Goal: Information Seeking & Learning: Learn about a topic

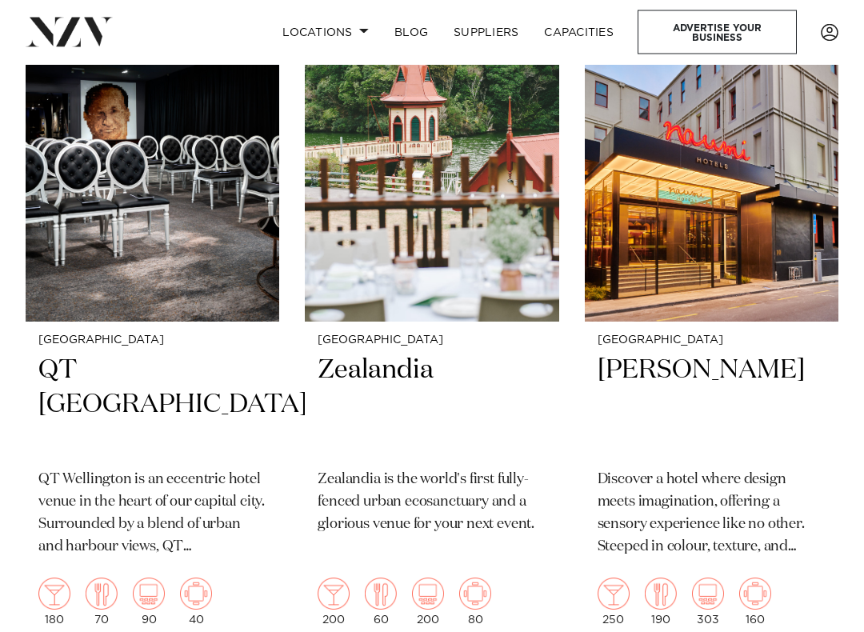
scroll to position [881, 0]
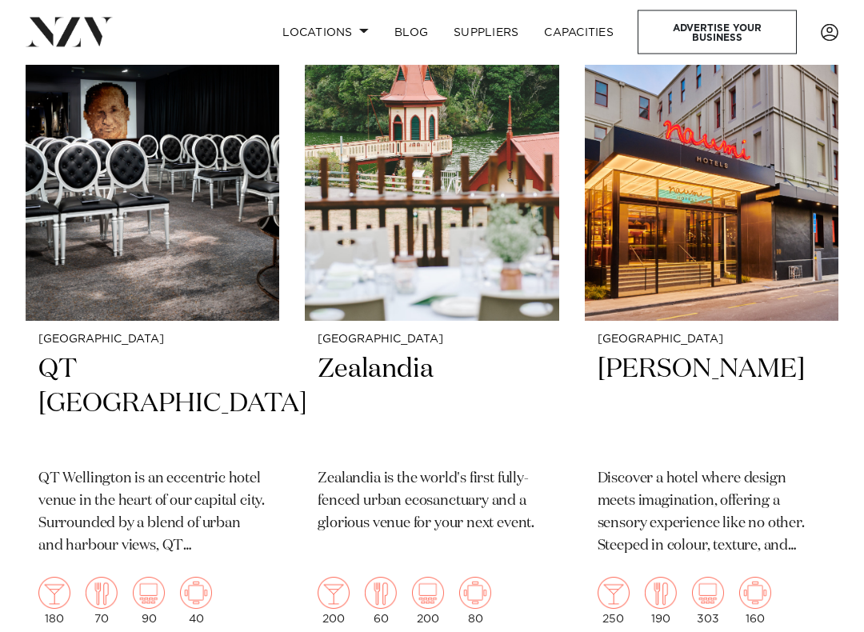
click at [234, 200] on img at bounding box center [153, 151] width 254 height 341
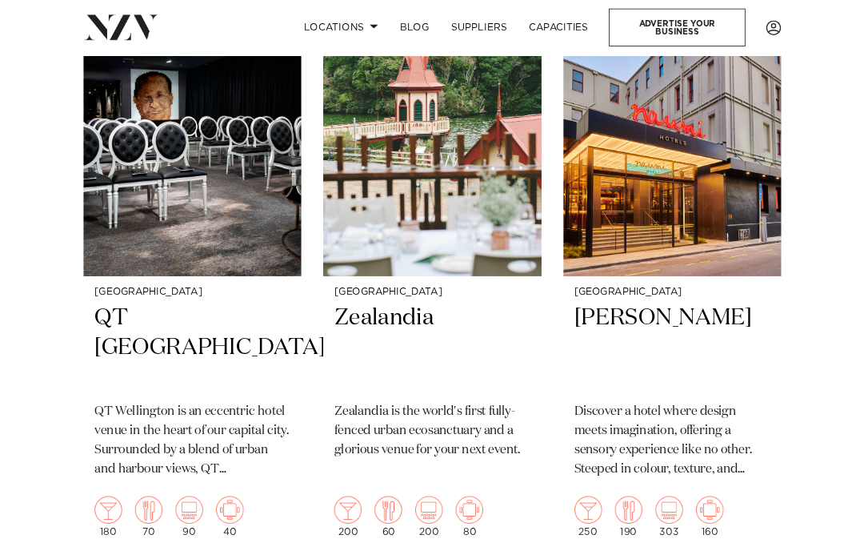
scroll to position [927, 0]
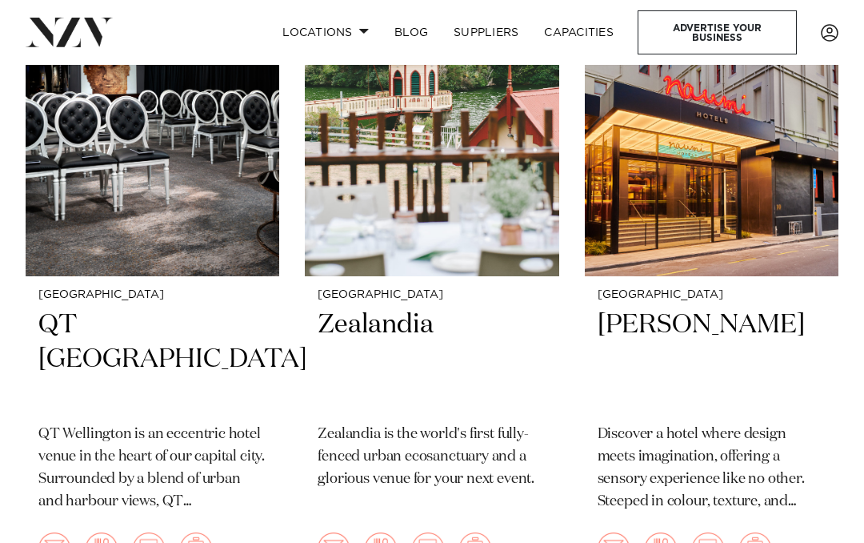
click at [457, 217] on img at bounding box center [432, 105] width 254 height 341
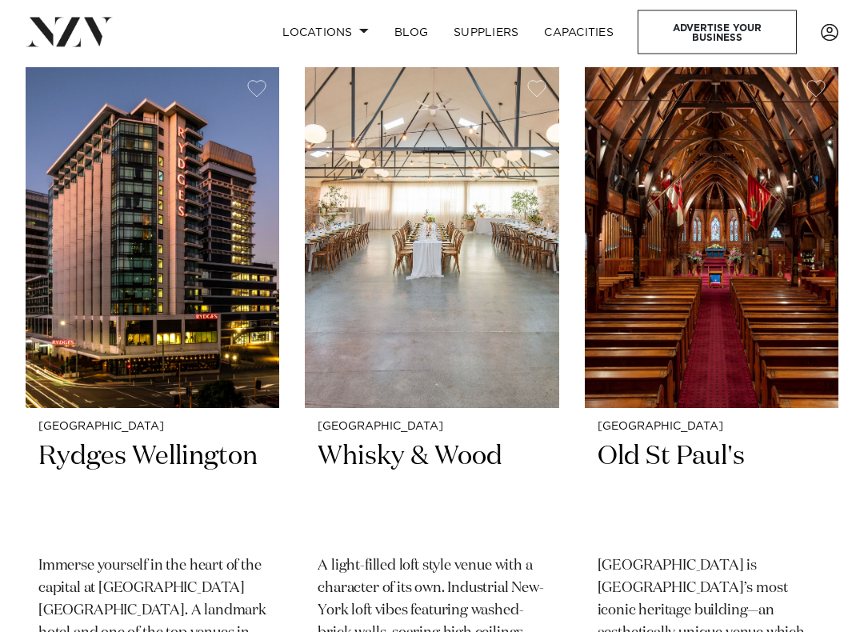
scroll to position [1476, 0]
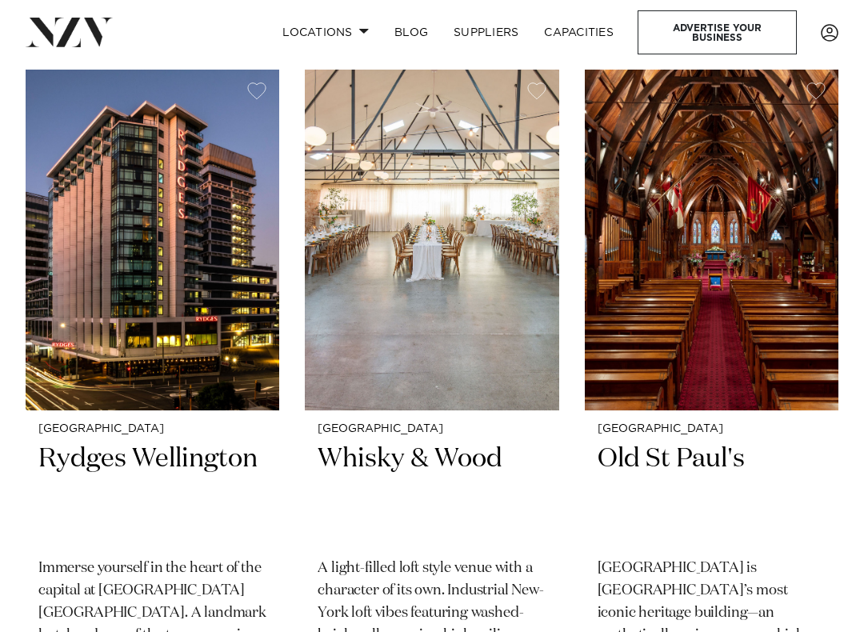
click at [737, 285] on img at bounding box center [712, 240] width 254 height 341
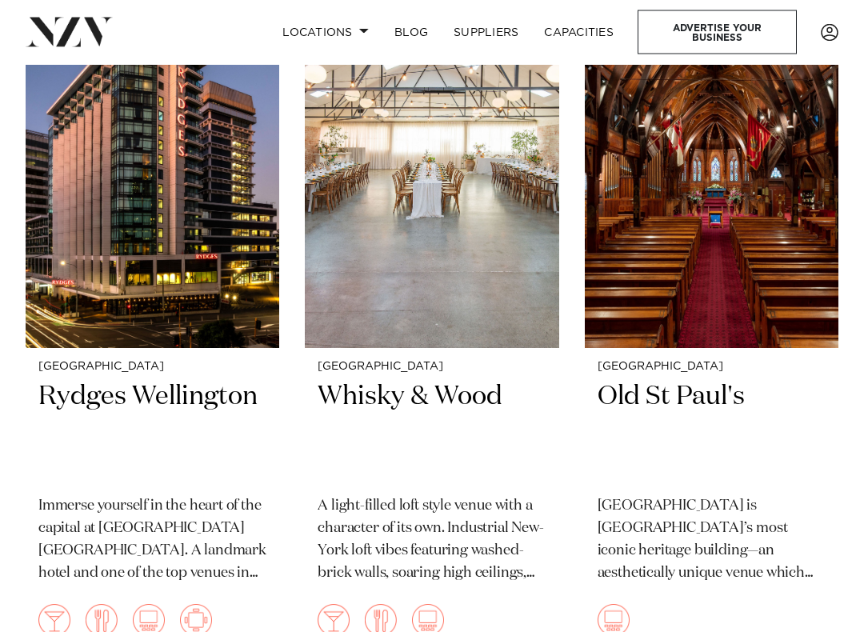
scroll to position [1538, 0]
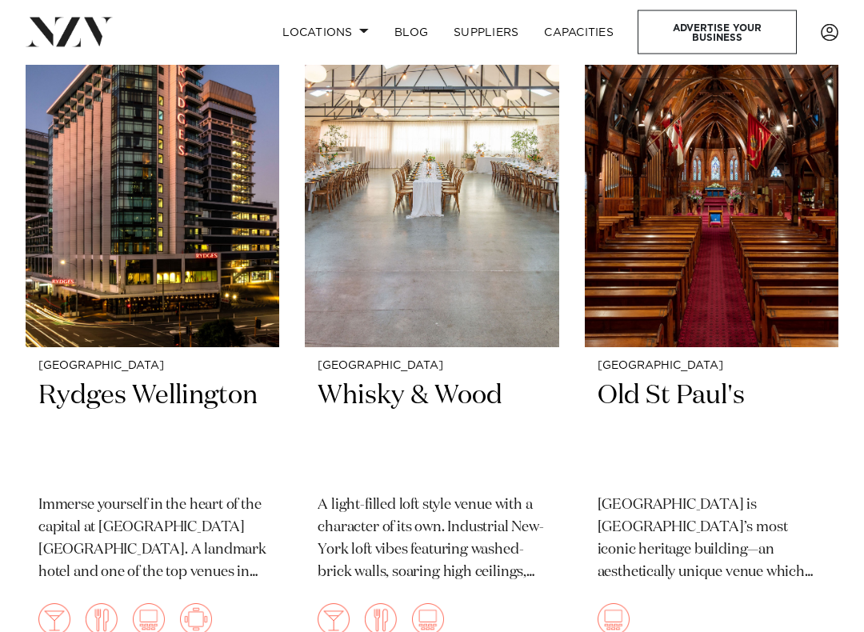
click at [480, 264] on img at bounding box center [432, 177] width 254 height 341
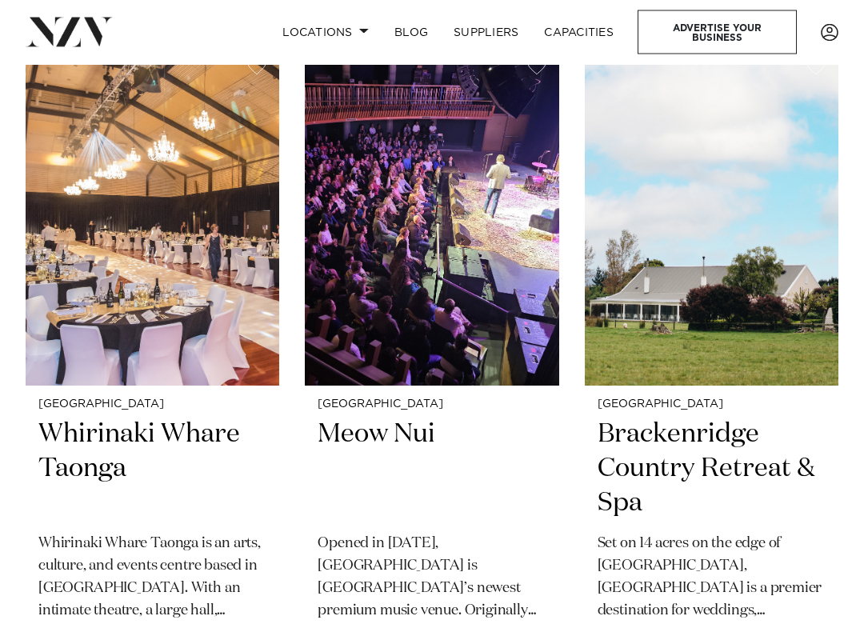
scroll to position [2184, 0]
click at [198, 250] on img at bounding box center [153, 215] width 254 height 341
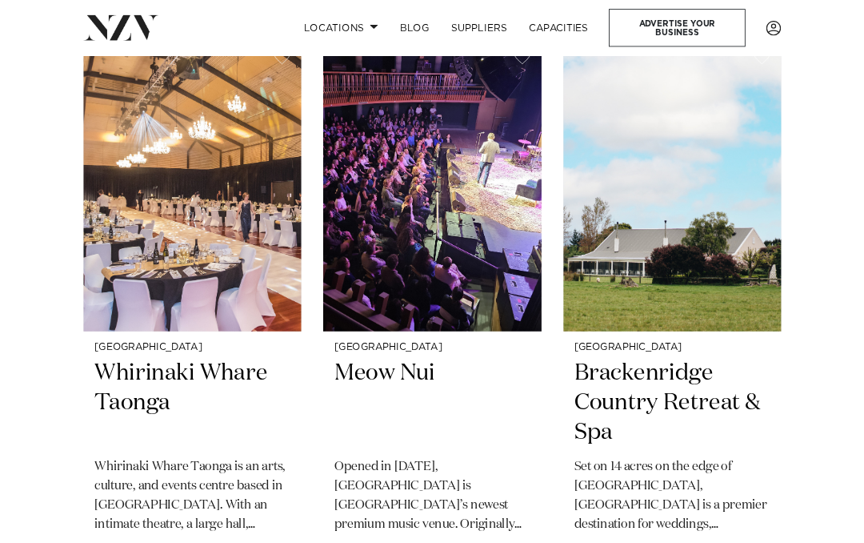
scroll to position [2229, 0]
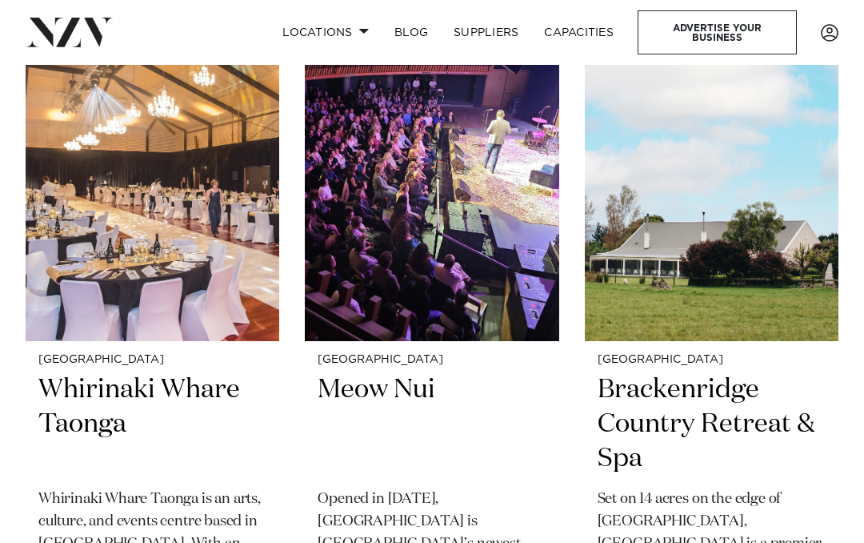
click at [750, 242] on img at bounding box center [712, 170] width 254 height 341
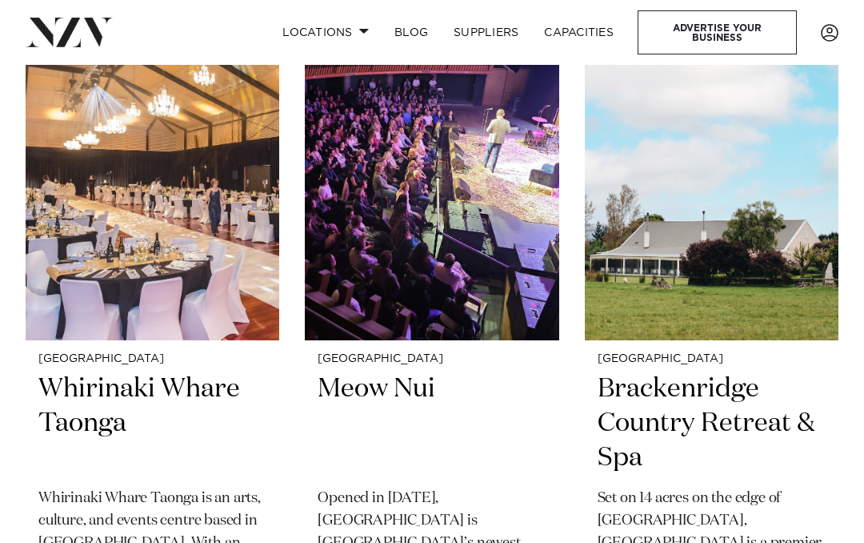
click at [719, 374] on h2 "Brackenridge Country Retreat & Spa" at bounding box center [712, 423] width 228 height 104
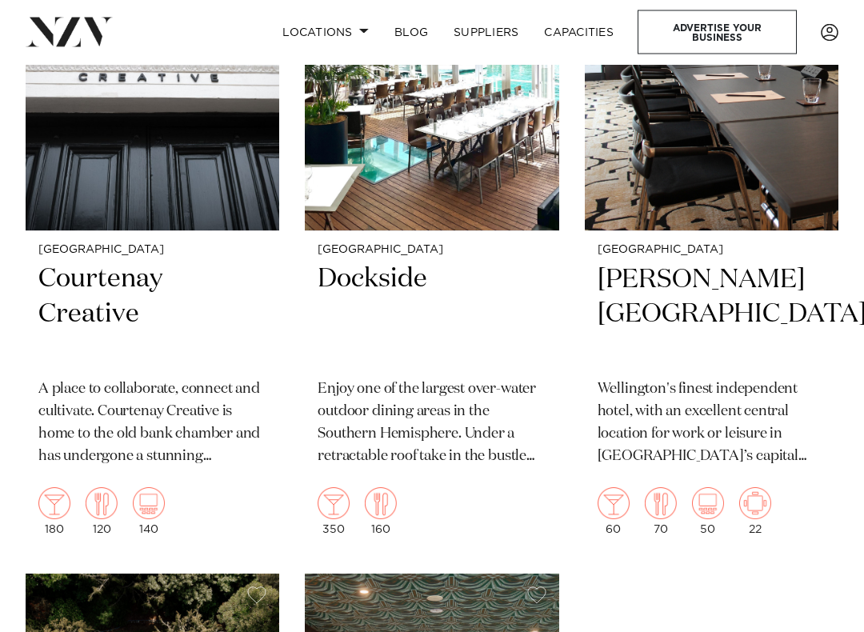
scroll to position [5073, 0]
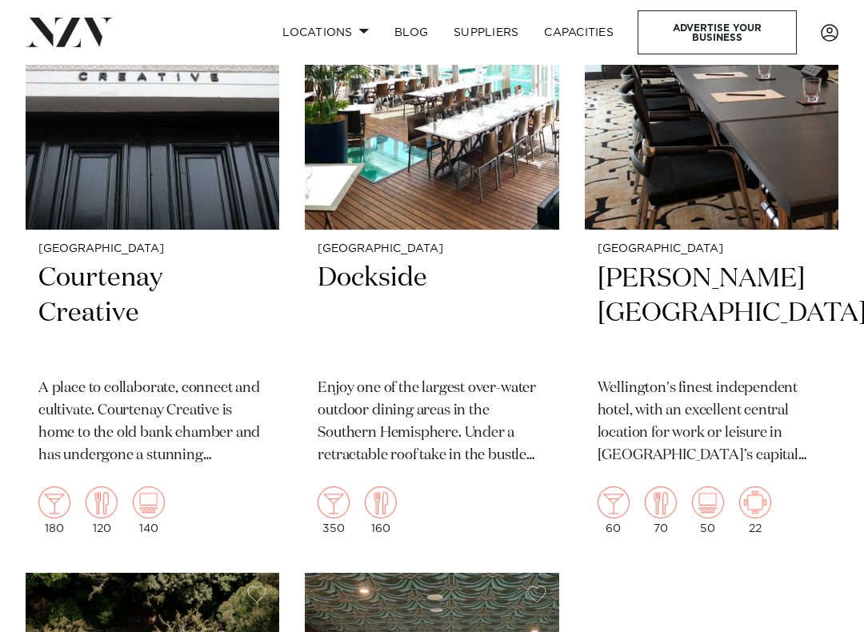
click at [471, 147] on img at bounding box center [432, 60] width 254 height 341
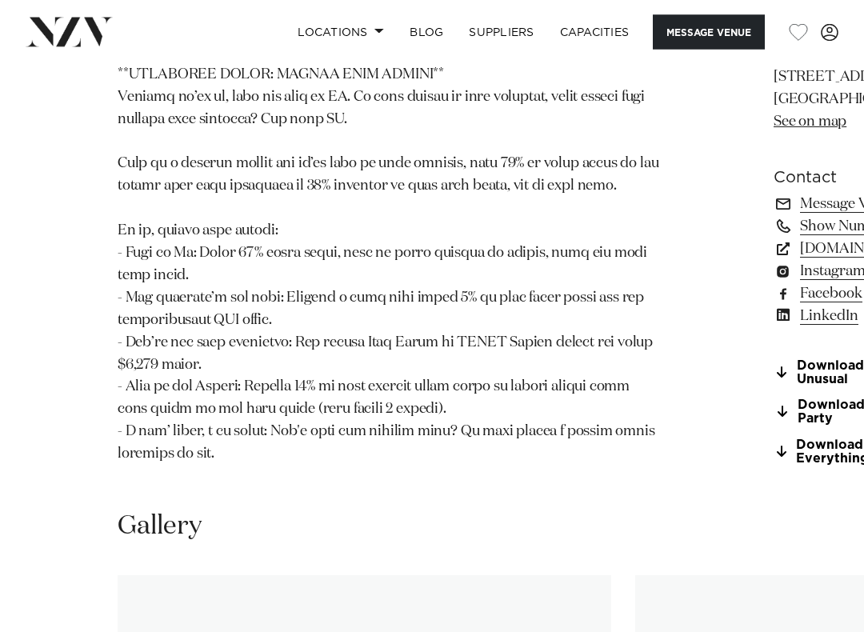
scroll to position [1620, 0]
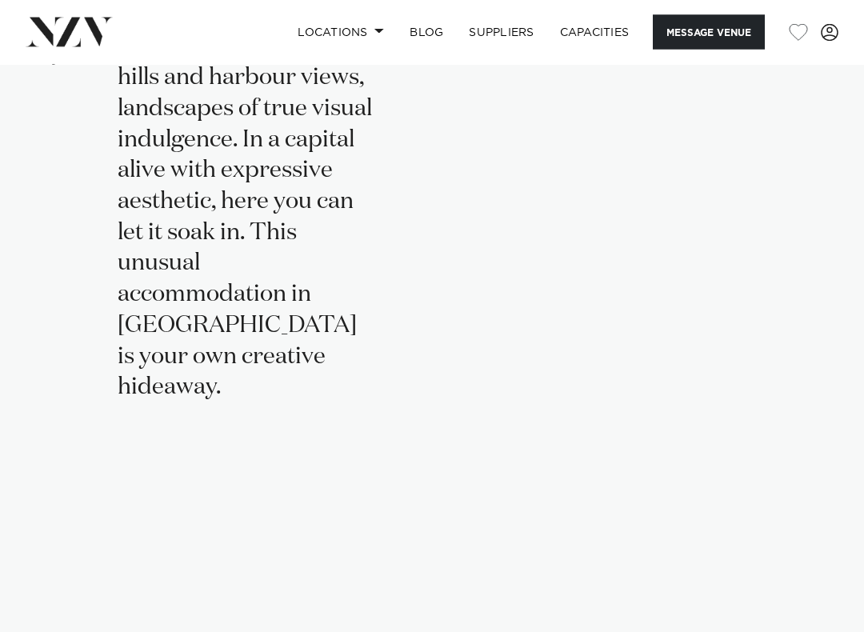
scroll to position [3436, 0]
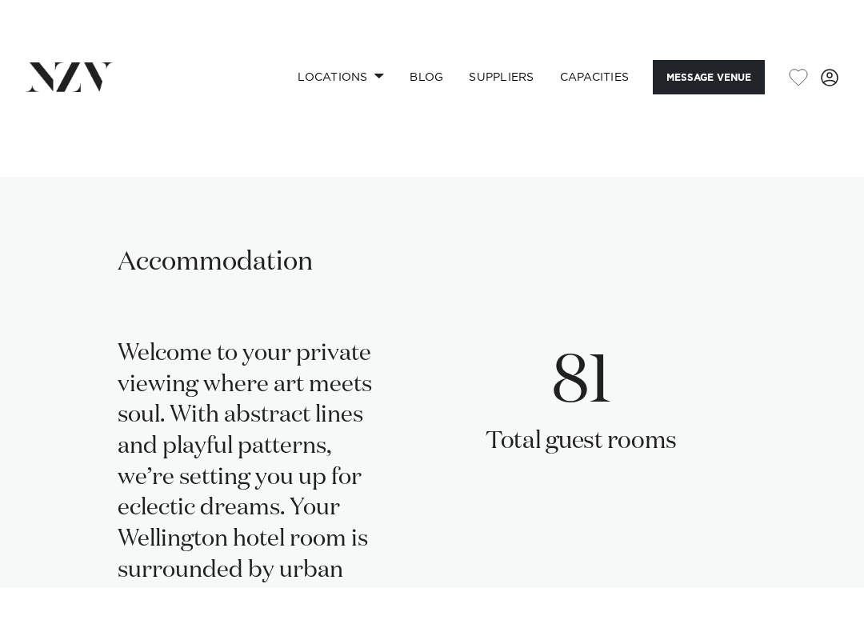
scroll to position [2998, 0]
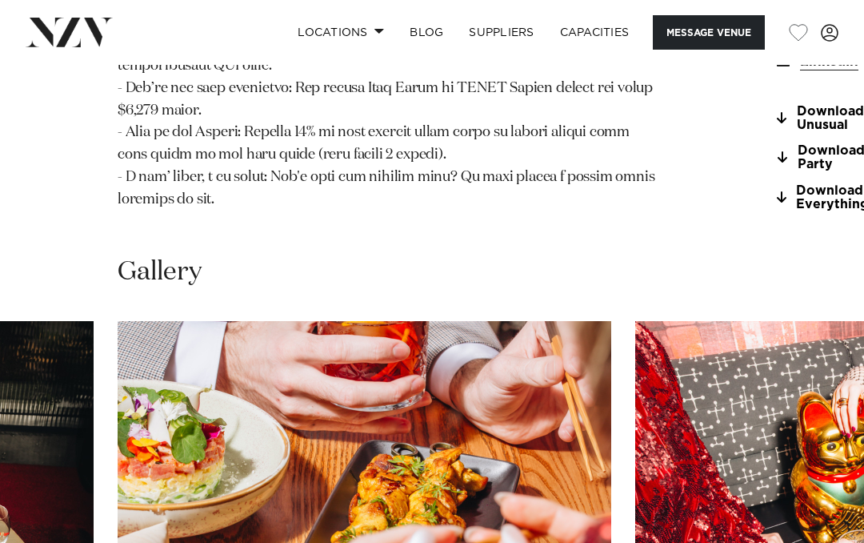
scroll to position [1865, 0]
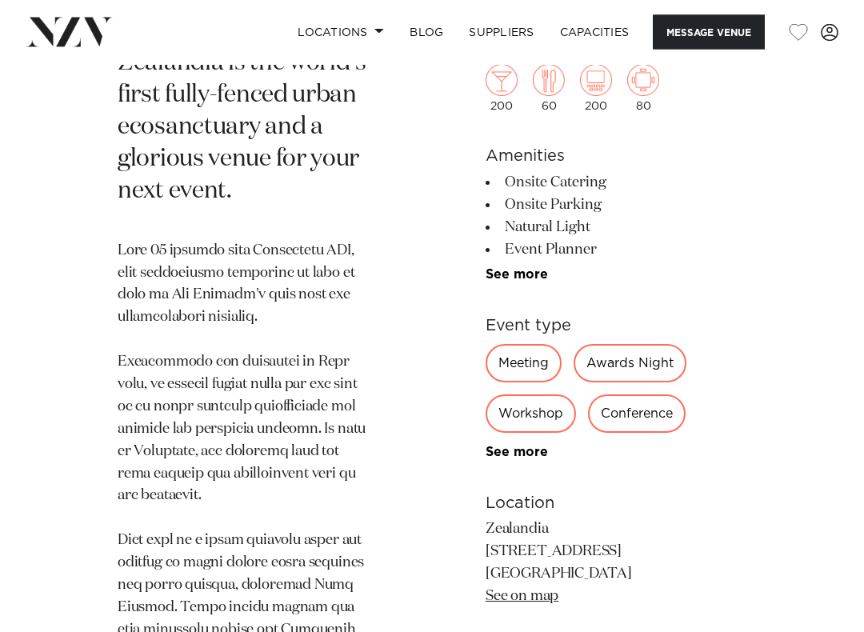
scroll to position [747, 0]
click at [502, 94] on img at bounding box center [502, 81] width 32 height 32
click at [553, 89] on img at bounding box center [549, 81] width 32 height 32
click at [602, 82] on img at bounding box center [596, 81] width 32 height 32
click at [651, 85] on img at bounding box center [643, 81] width 32 height 32
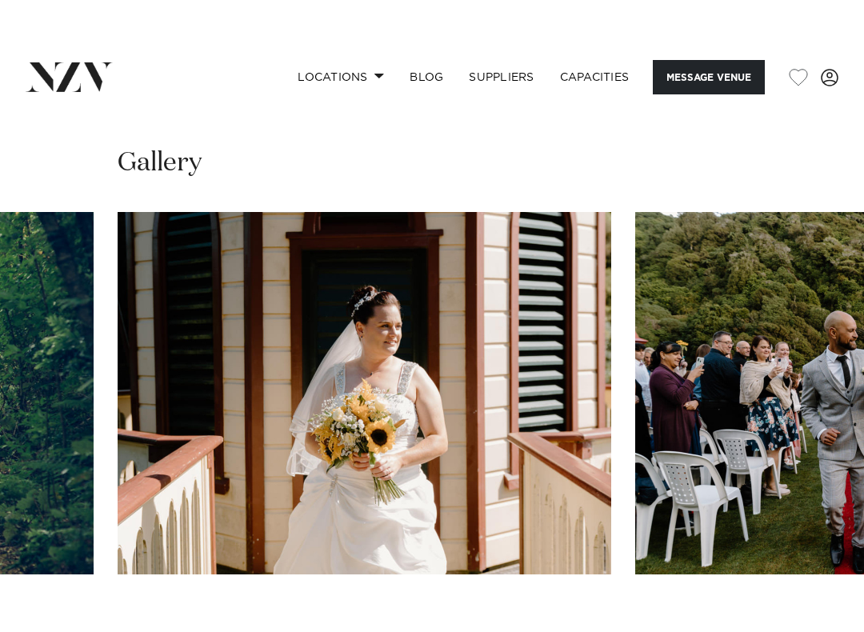
scroll to position [2465, 0]
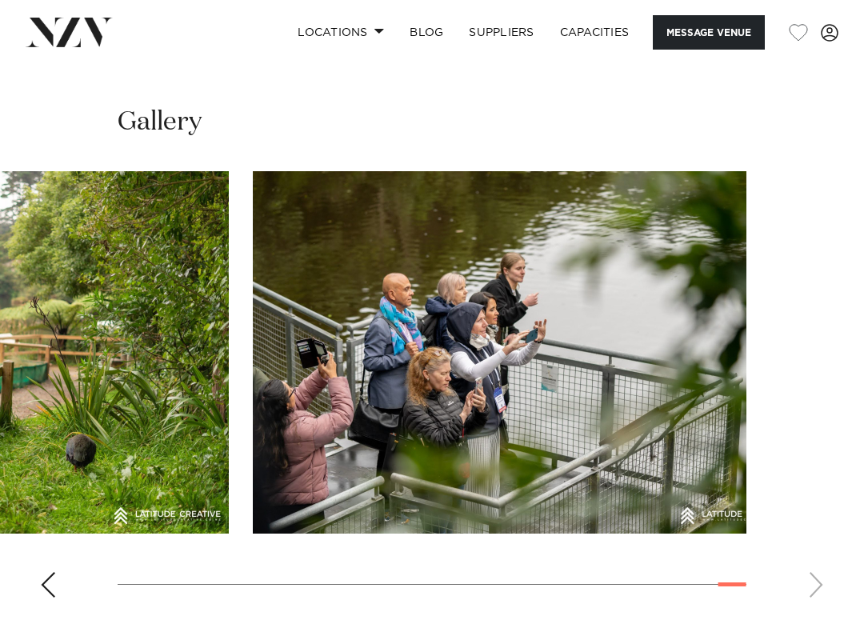
click at [51, 507] on swiper-container at bounding box center [432, 390] width 864 height 439
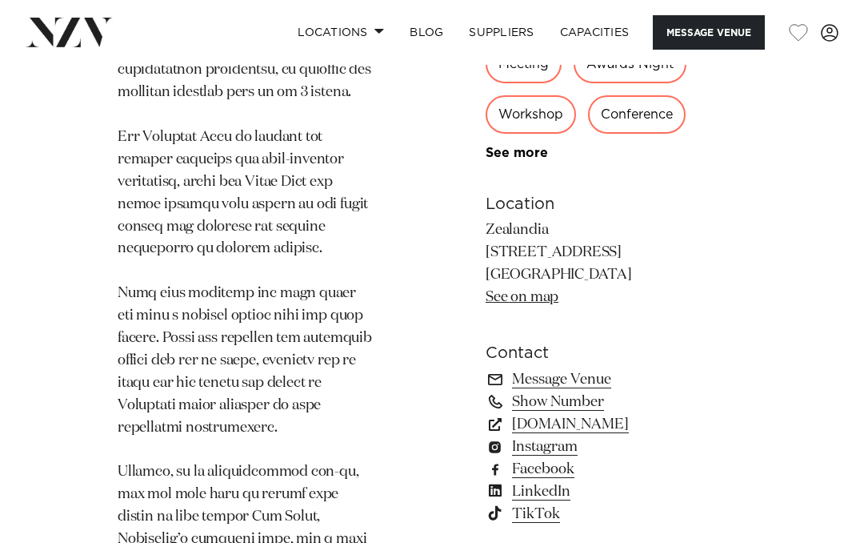
scroll to position [1586, 0]
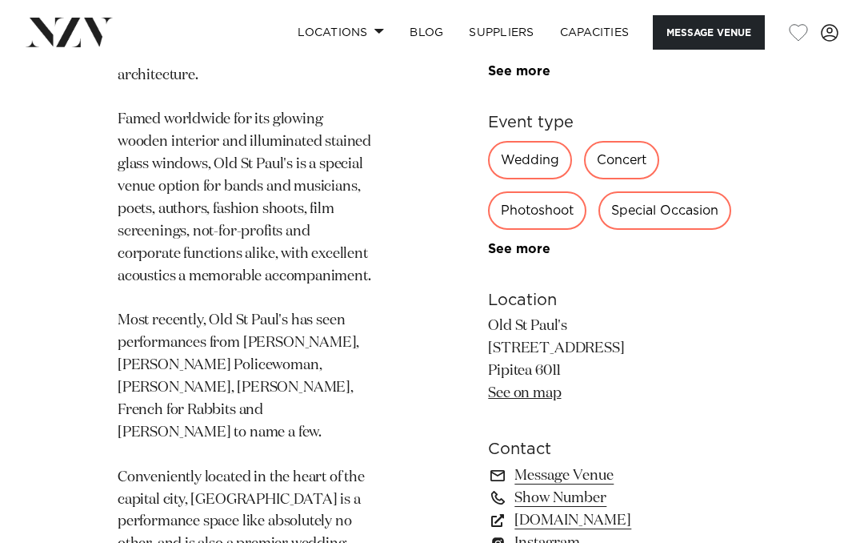
scroll to position [1083, 0]
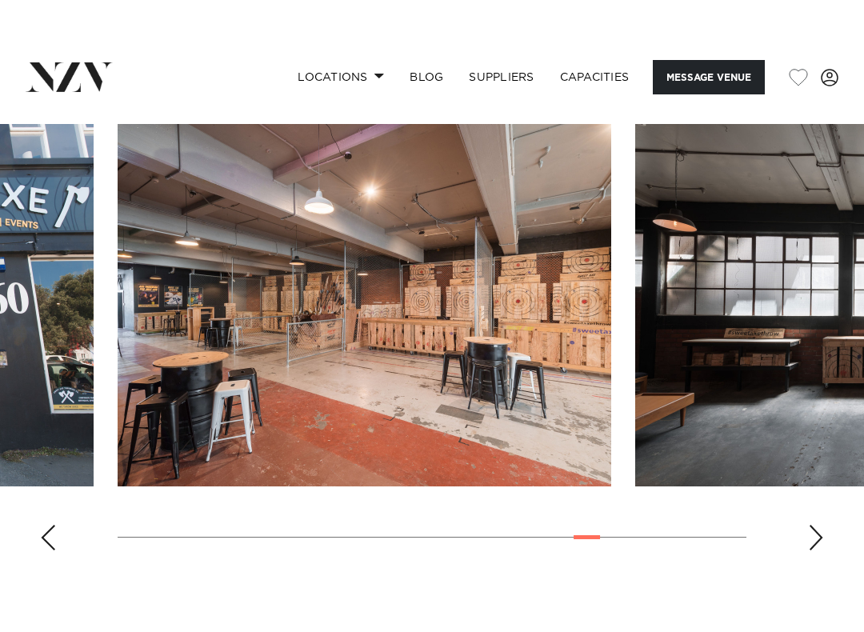
scroll to position [1661, 0]
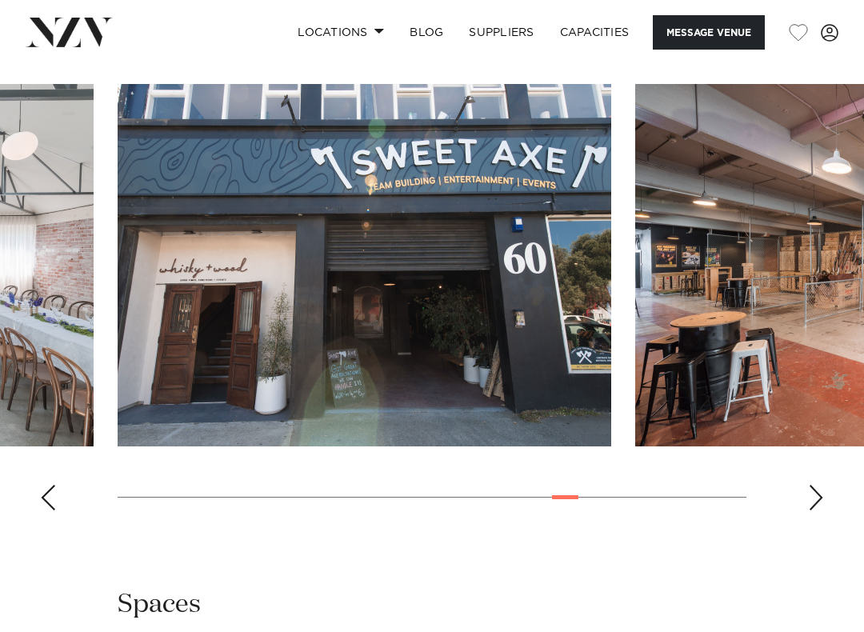
click at [51, 485] on div "Previous slide" at bounding box center [48, 498] width 16 height 26
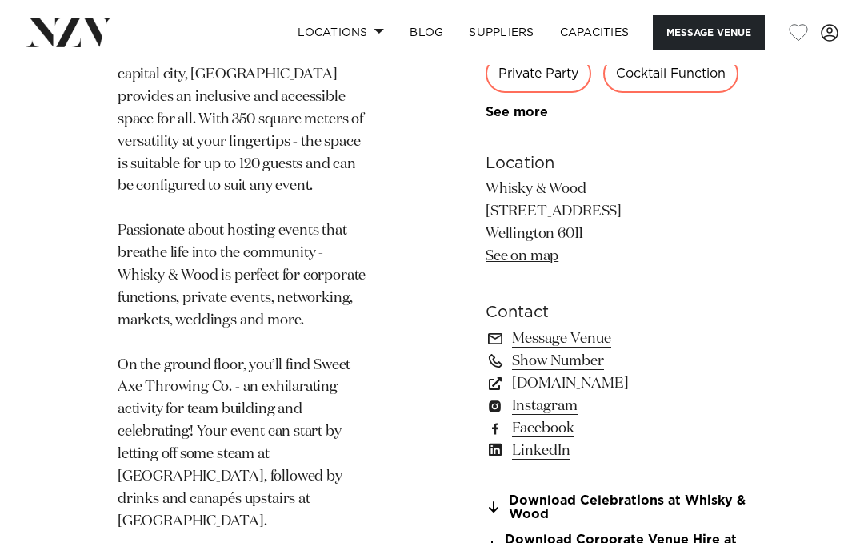
scroll to position [961, 0]
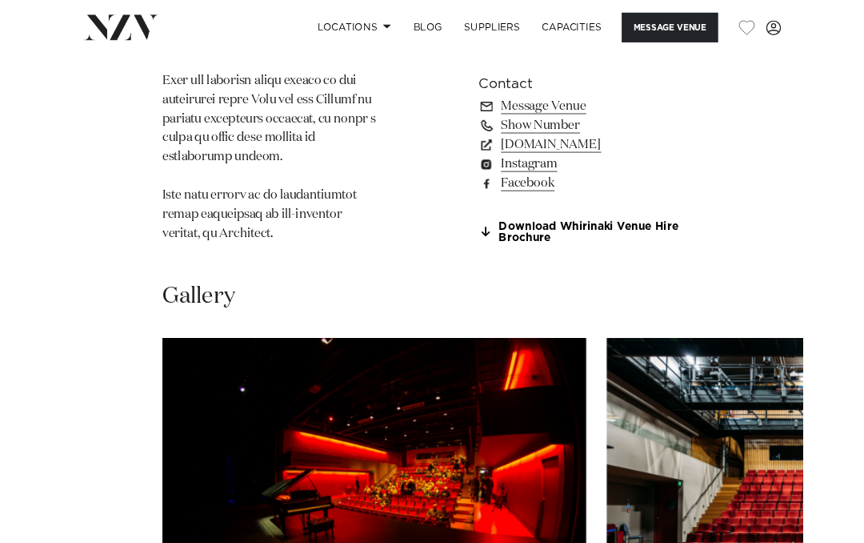
scroll to position [1703, 0]
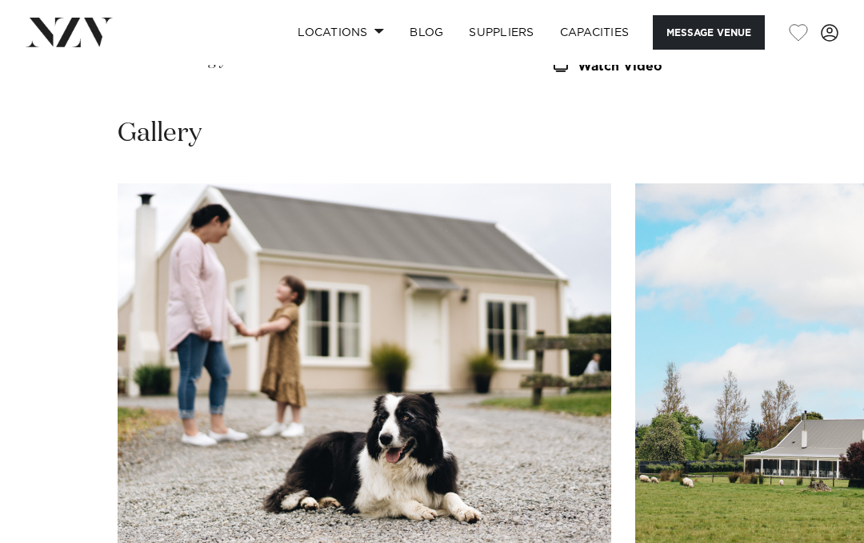
scroll to position [1689, 0]
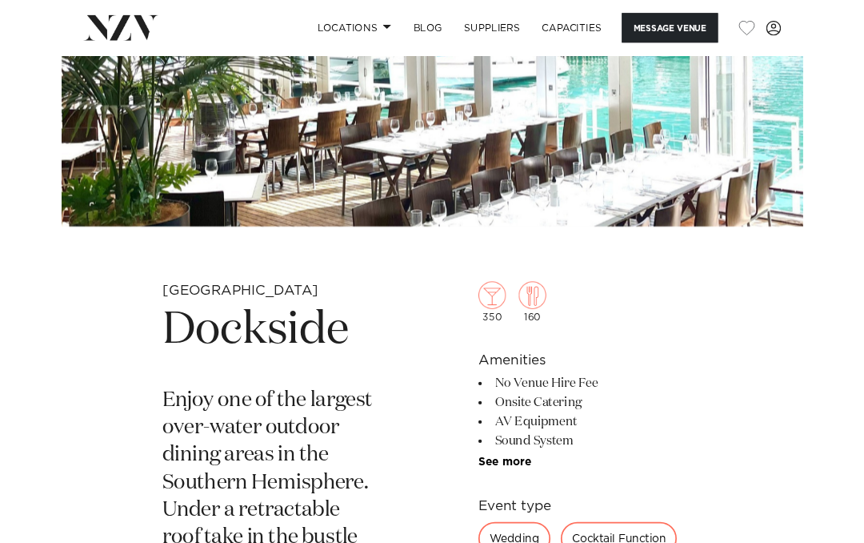
scroll to position [205, 0]
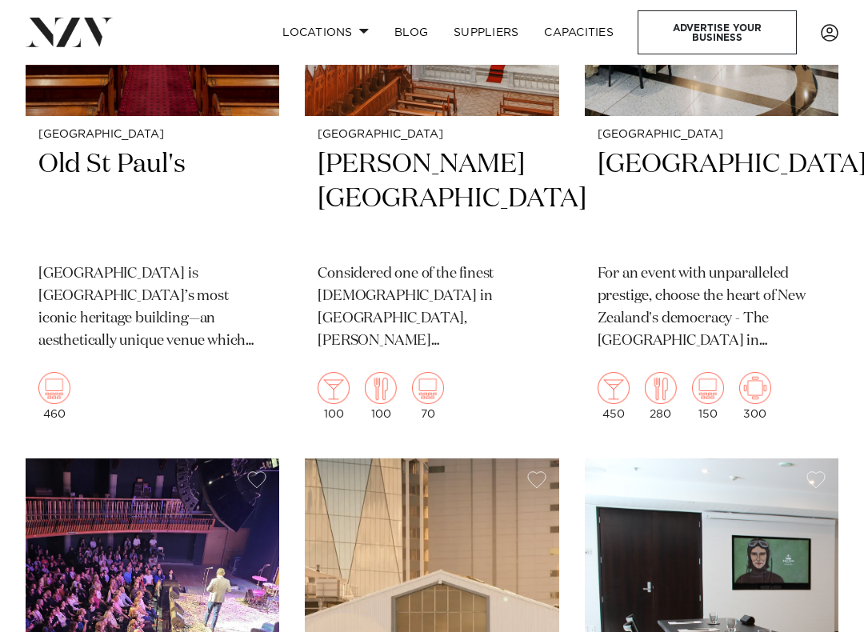
scroll to position [3143, 0]
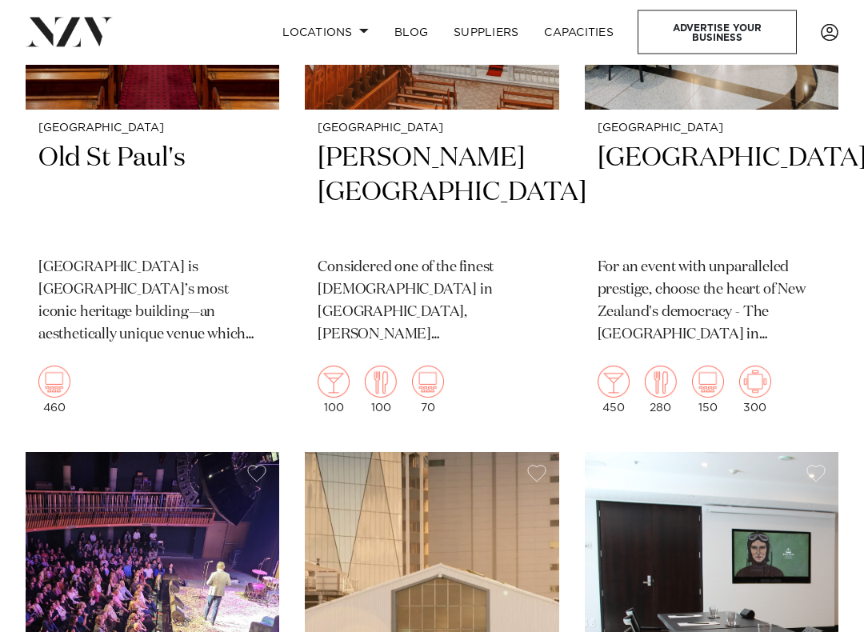
click at [479, 142] on h2 "[PERSON_NAME][GEOGRAPHIC_DATA]" at bounding box center [432, 194] width 228 height 104
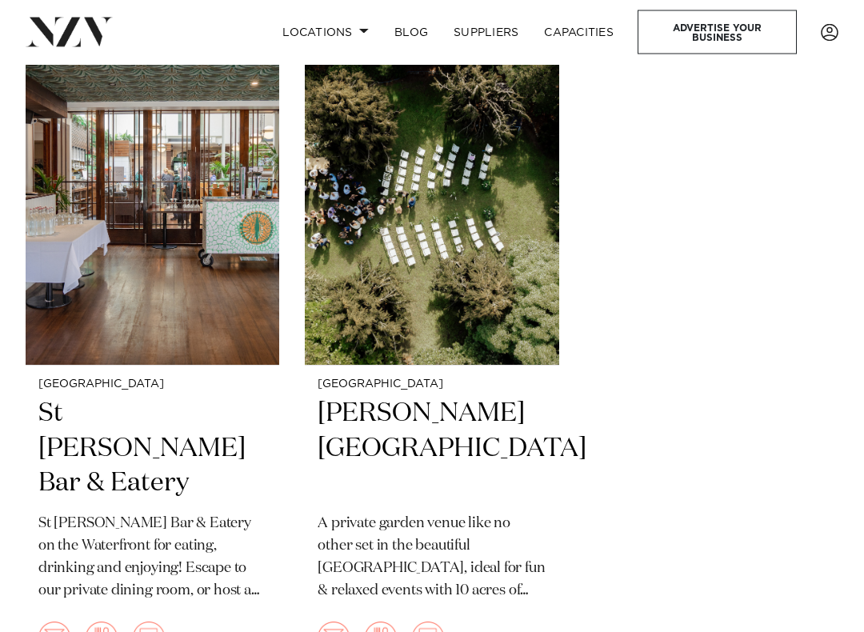
scroll to position [5621, 0]
click at [479, 247] on img at bounding box center [432, 195] width 254 height 341
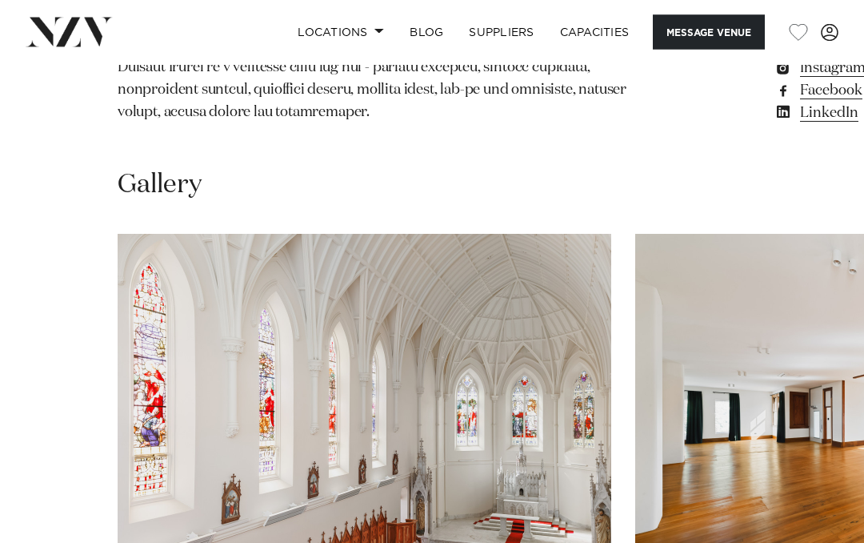
scroll to position [1125, 0]
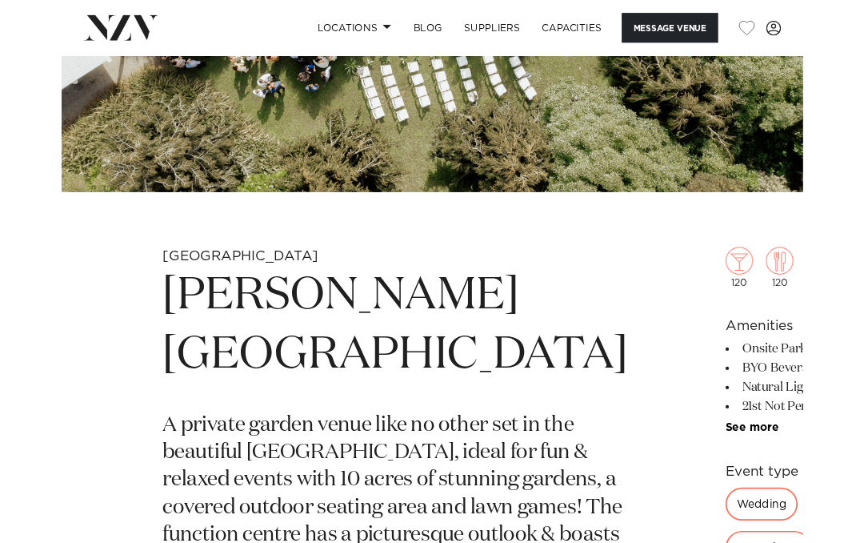
scroll to position [245, 0]
